Goal: Task Accomplishment & Management: Manage account settings

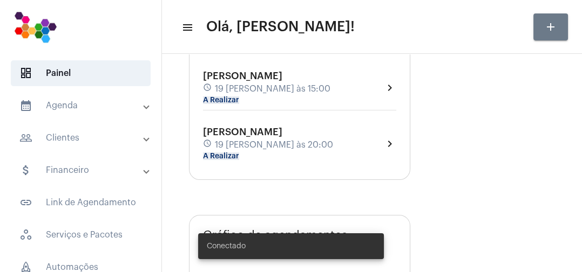
type input "[URL][DOMAIN_NAME]"
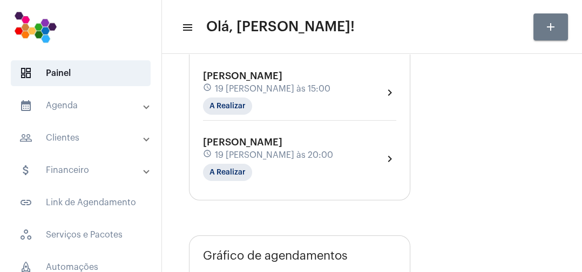
click at [349, 92] on div "[PERSON_NAME] schedule 19 [PERSON_NAME] às 15:00 A Realizar chevron_right" at bounding box center [299, 93] width 193 height 44
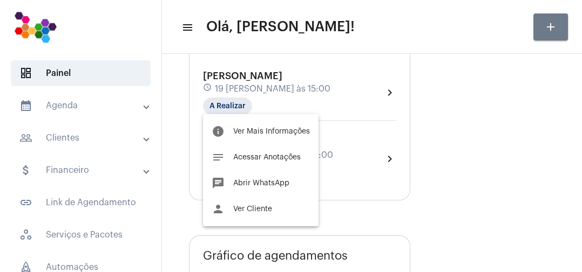
click at [302, 136] on button "info Ver Mais Informações" at bounding box center [260, 132] width 115 height 26
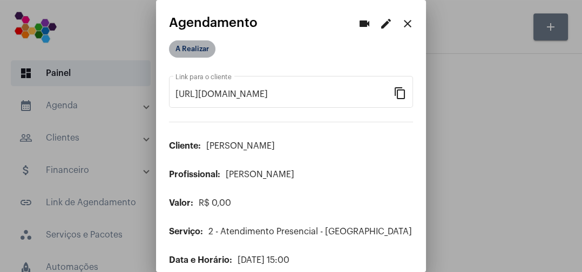
click at [209, 44] on mat-chip "A Realizar" at bounding box center [192, 48] width 46 height 17
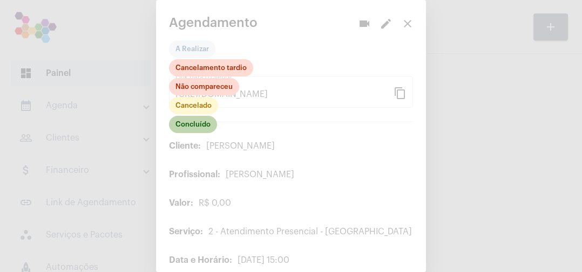
click at [210, 126] on mat-chip "Concluído" at bounding box center [193, 124] width 48 height 17
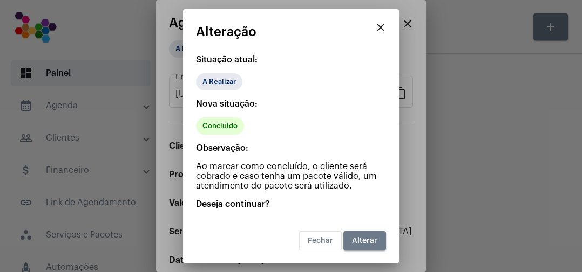
click at [363, 241] on span "Alterar" at bounding box center [364, 241] width 25 height 8
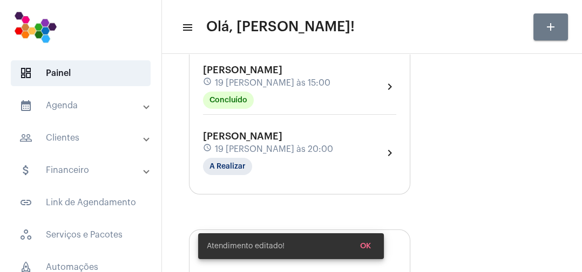
scroll to position [109, 0]
click at [328, 161] on div "[PERSON_NAME] schedule 19 [PERSON_NAME] às 20:00 A Realizar chevron_right" at bounding box center [299, 153] width 193 height 44
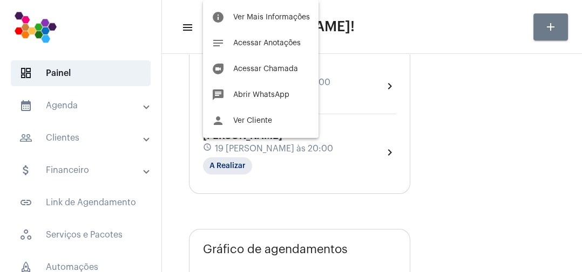
click at [291, 20] on span "Ver Mais Informações" at bounding box center [271, 17] width 77 height 8
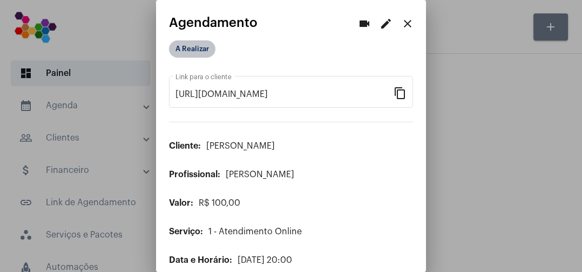
click at [211, 46] on mat-chip "A Realizar" at bounding box center [192, 48] width 46 height 17
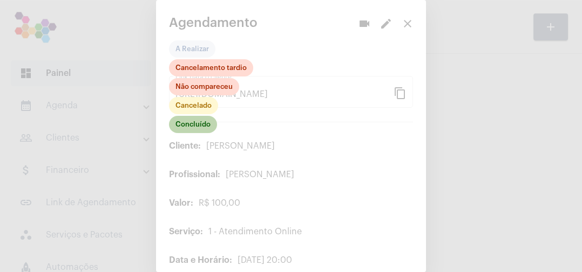
click at [203, 126] on mat-chip "Concluído" at bounding box center [193, 124] width 48 height 17
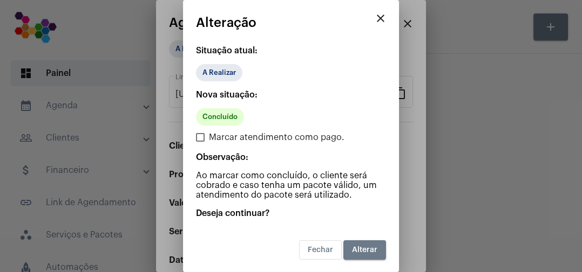
click at [376, 251] on span "Alterar" at bounding box center [364, 251] width 25 height 8
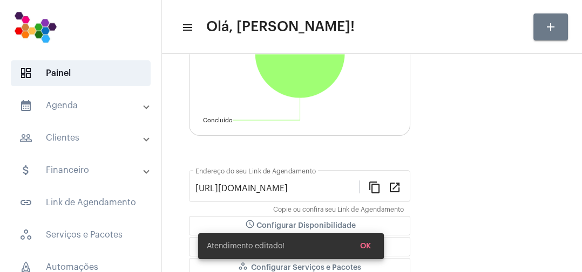
scroll to position [440, 0]
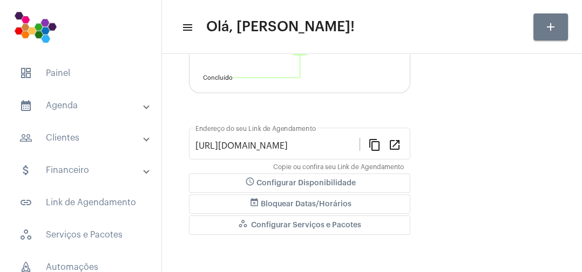
click at [61, 71] on span "dashboard Painel" at bounding box center [81, 73] width 140 height 26
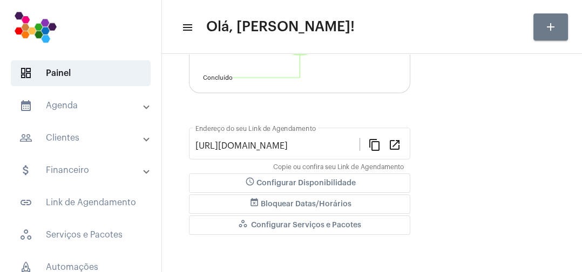
click at [73, 108] on mat-panel-title "calendar_month_outlined Agenda" at bounding box center [81, 105] width 125 height 13
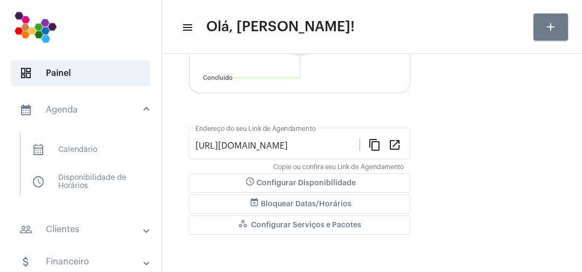
click at [102, 156] on span "calendar_month_outlined Calendário" at bounding box center [80, 150] width 114 height 26
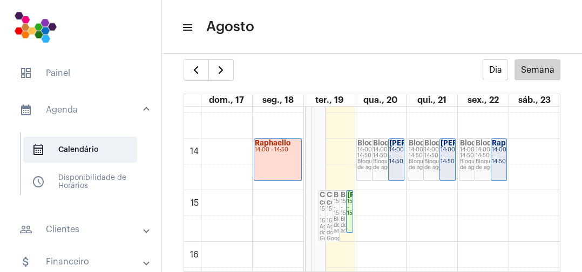
scroll to position [695, 0]
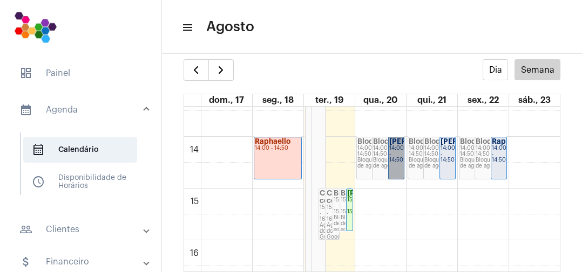
click at [401, 155] on link "[PERSON_NAME]... 14:00 - 14:50" at bounding box center [396, 158] width 16 height 43
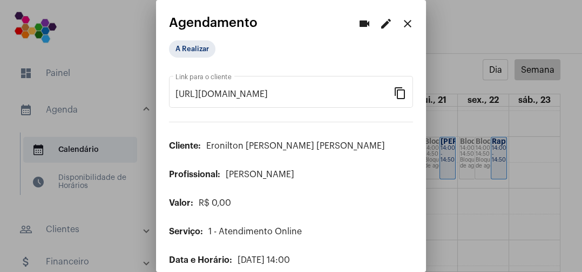
click at [227, 207] on span "R$ 0,00" at bounding box center [215, 203] width 32 height 9
click at [383, 25] on mat-icon "edit" at bounding box center [385, 23] width 13 height 13
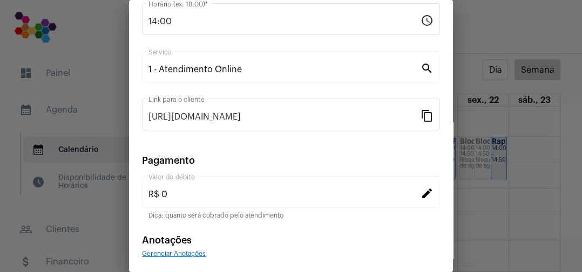
scroll to position [159, 0]
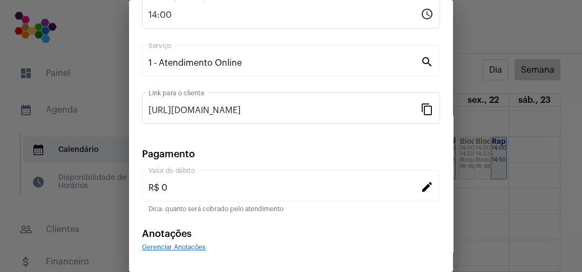
click at [421, 192] on mat-icon "edit" at bounding box center [426, 186] width 13 height 13
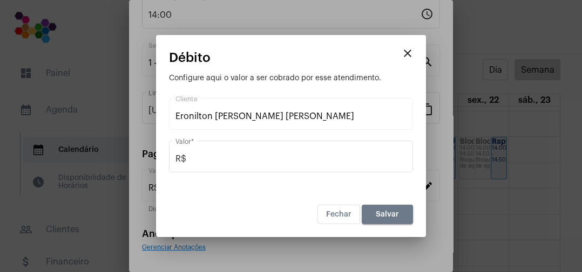
click at [263, 161] on input "R$" at bounding box center [290, 159] width 231 height 10
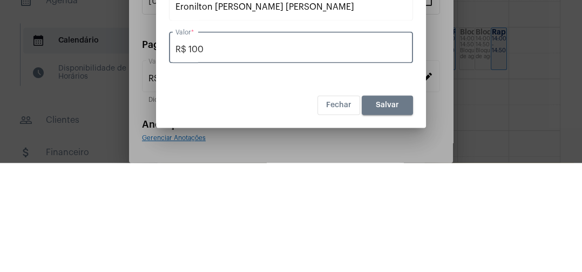
type input "R$ 100"
click at [317, 205] on button "Fechar" at bounding box center [338, 214] width 43 height 19
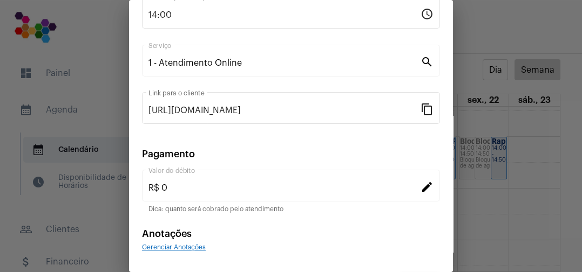
click at [425, 190] on mat-icon "edit" at bounding box center [426, 186] width 13 height 13
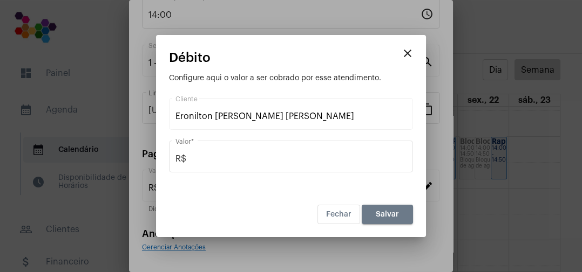
click at [275, 147] on div "R$ Valor *" at bounding box center [290, 156] width 231 height 34
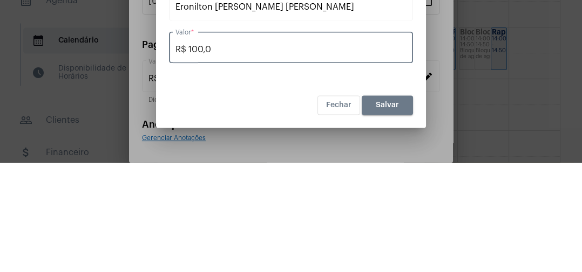
type input "R$ 100,00"
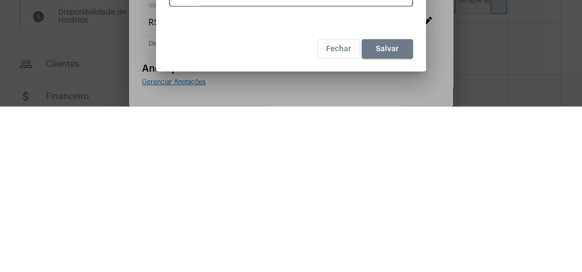
click at [389, 212] on span "Salvar" at bounding box center [386, 215] width 23 height 8
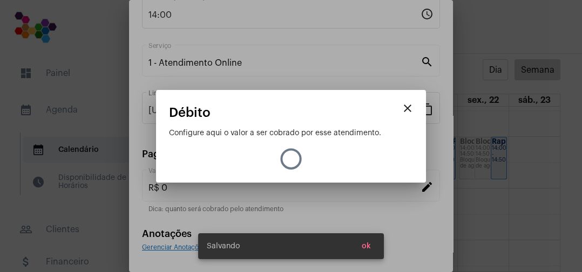
type input "R$ 100"
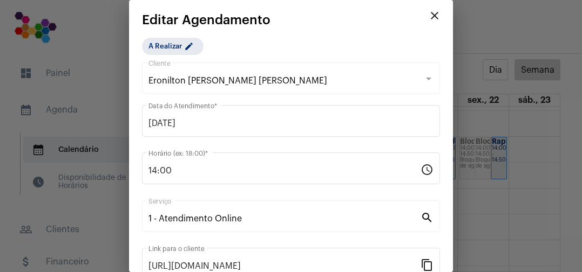
scroll to position [0, 0]
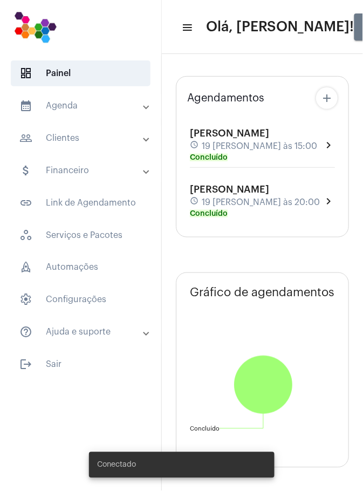
type input "[URL][DOMAIN_NAME]"
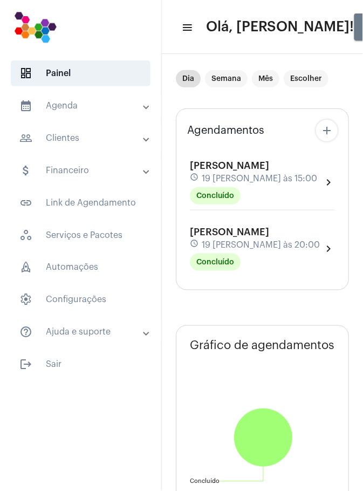
click at [52, 106] on mat-panel-title "calendar_month_outlined Agenda" at bounding box center [81, 105] width 125 height 13
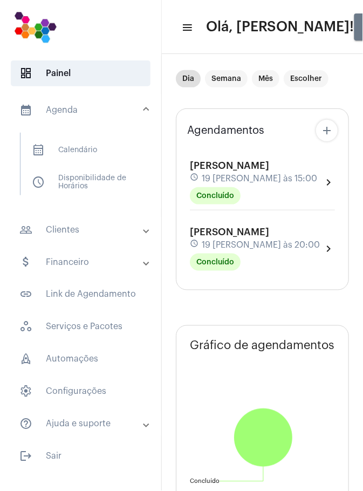
click at [74, 149] on span "calendar_month_outlined Calendário" at bounding box center [80, 150] width 114 height 26
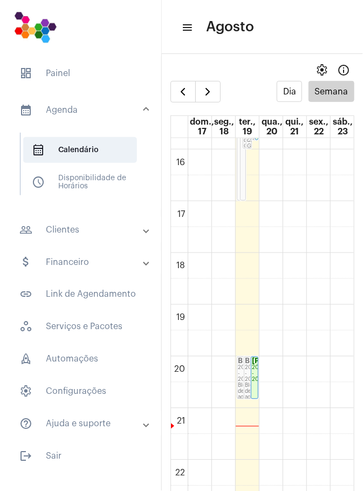
scroll to position [818, 0]
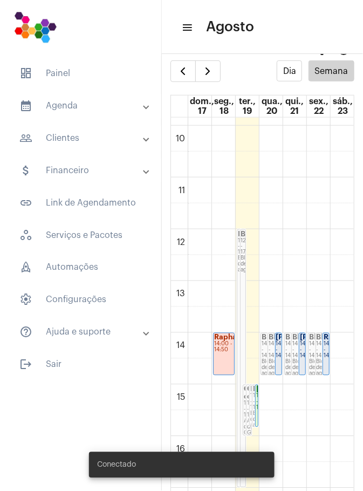
scroll to position [22, 0]
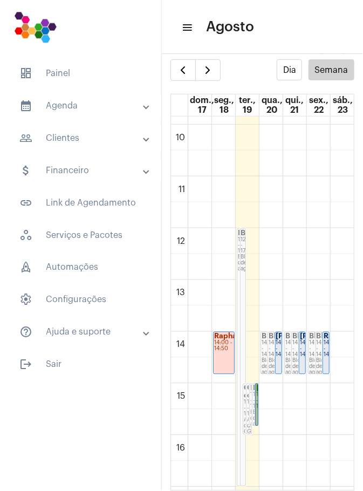
click at [256, 398] on link "[PERSON_NAME] 15:00 - 15:50" at bounding box center [256, 405] width 3 height 43
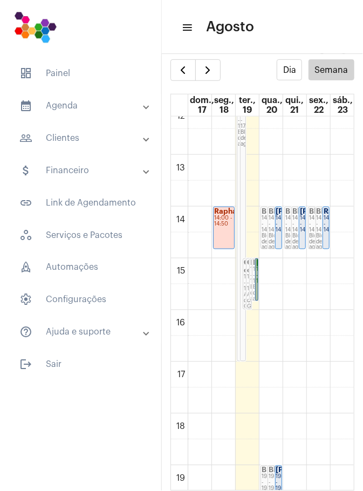
scroll to position [634, 0]
click at [256, 274] on link "Daniela Bonfim 15:00 - 15:50" at bounding box center [256, 280] width 3 height 43
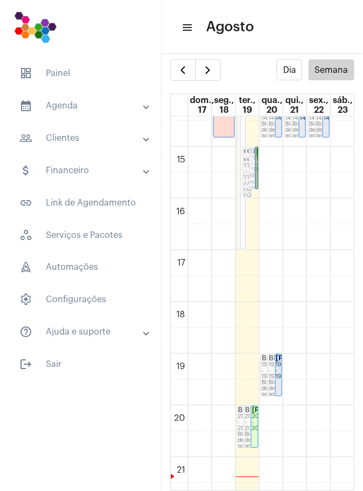
scroll to position [746, 0]
click at [280, 364] on link "Daniel Pereira 19:00 - 19:50" at bounding box center [278, 375] width 7 height 43
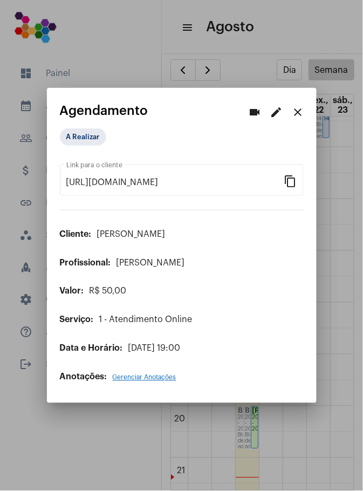
click at [295, 111] on mat-icon "close" at bounding box center [298, 112] width 13 height 13
